Goal: Information Seeking & Learning: Learn about a topic

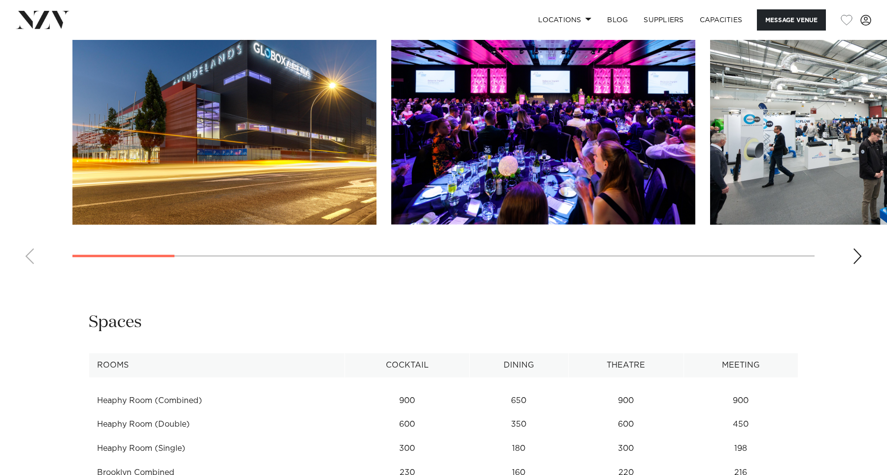
scroll to position [1066, 0]
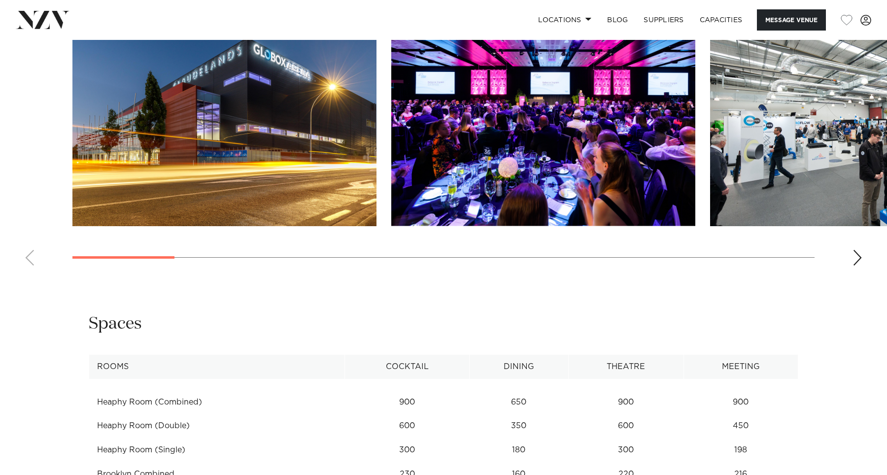
click at [850, 258] on swiper-container at bounding box center [443, 138] width 887 height 270
click at [854, 259] on div "Next slide" at bounding box center [857, 258] width 10 height 16
